Goal: Information Seeking & Learning: Learn about a topic

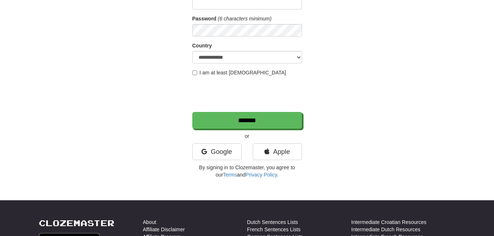
scroll to position [175, 0]
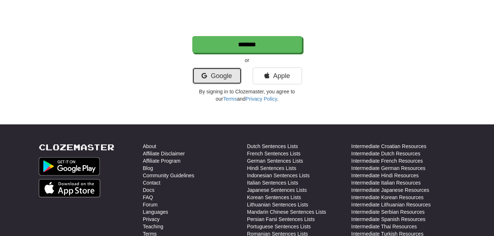
click at [211, 80] on link "Google" at bounding box center [216, 76] width 49 height 17
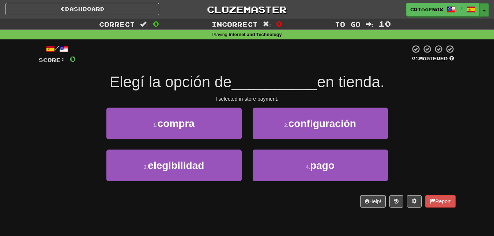
click at [485, 8] on button "Toggle Dropdown" at bounding box center [484, 9] width 10 height 13
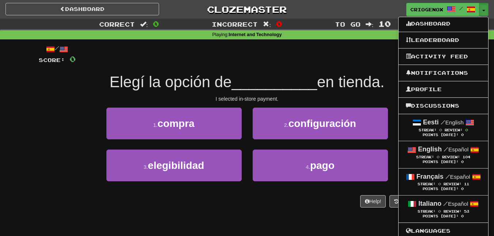
click at [38, 120] on div "/ Score: 0 0 % Mastered Elegí la opción de __________ en tienda. I selected in-…" at bounding box center [247, 128] width 428 height 179
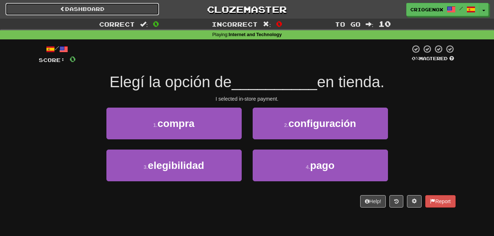
click at [98, 8] on link "Dashboard" at bounding box center [81, 9] width 153 height 12
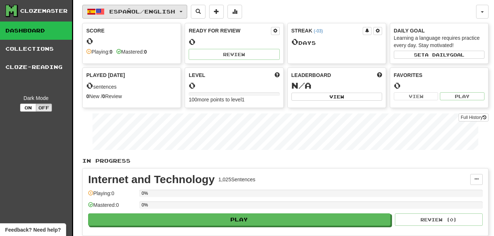
click at [175, 13] on span "Español / English" at bounding box center [142, 11] width 66 height 6
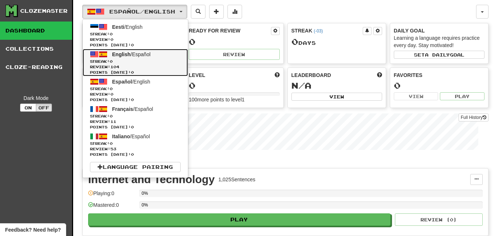
click at [137, 58] on link "English / Español Streak: 0 Review: 104 Points today: 0" at bounding box center [135, 62] width 105 height 27
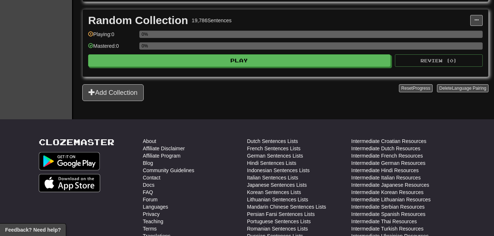
scroll to position [439, 0]
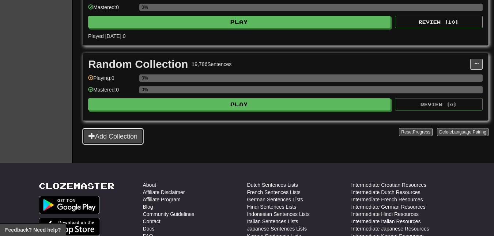
click at [133, 136] on button "Add Collection" at bounding box center [112, 136] width 61 height 17
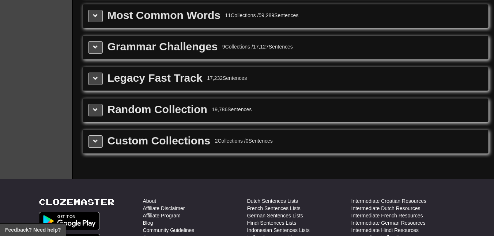
scroll to position [833, 0]
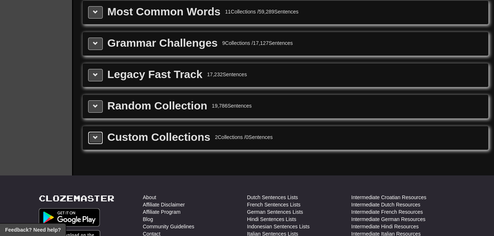
click at [93, 144] on button at bounding box center [95, 138] width 15 height 12
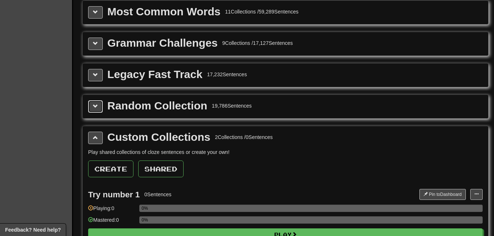
click at [95, 105] on span at bounding box center [95, 106] width 5 height 5
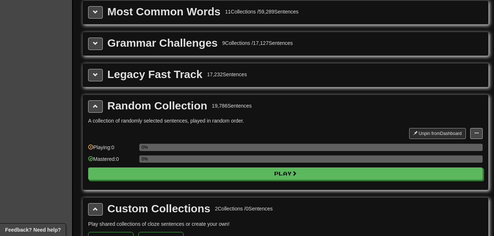
click at [98, 83] on div "Legacy Fast Track 17,232 Sentences" at bounding box center [285, 75] width 405 height 23
click at [99, 69] on button at bounding box center [95, 75] width 15 height 12
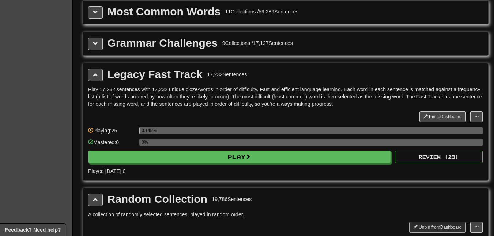
click at [96, 35] on div "Grammar Challenges 9 Collections / 17,127 Sentences" at bounding box center [285, 43] width 405 height 23
click at [100, 48] on button at bounding box center [95, 44] width 15 height 12
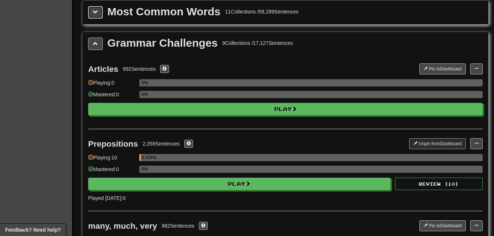
click at [96, 12] on span at bounding box center [95, 12] width 5 height 5
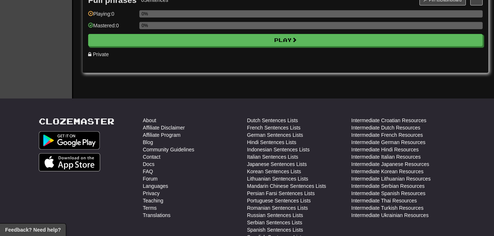
scroll to position [2807, 0]
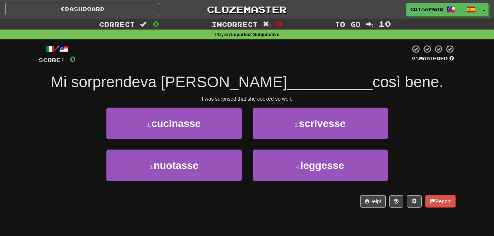
click at [79, 50] on div at bounding box center [243, 55] width 334 height 20
